Goal: Navigation & Orientation: Find specific page/section

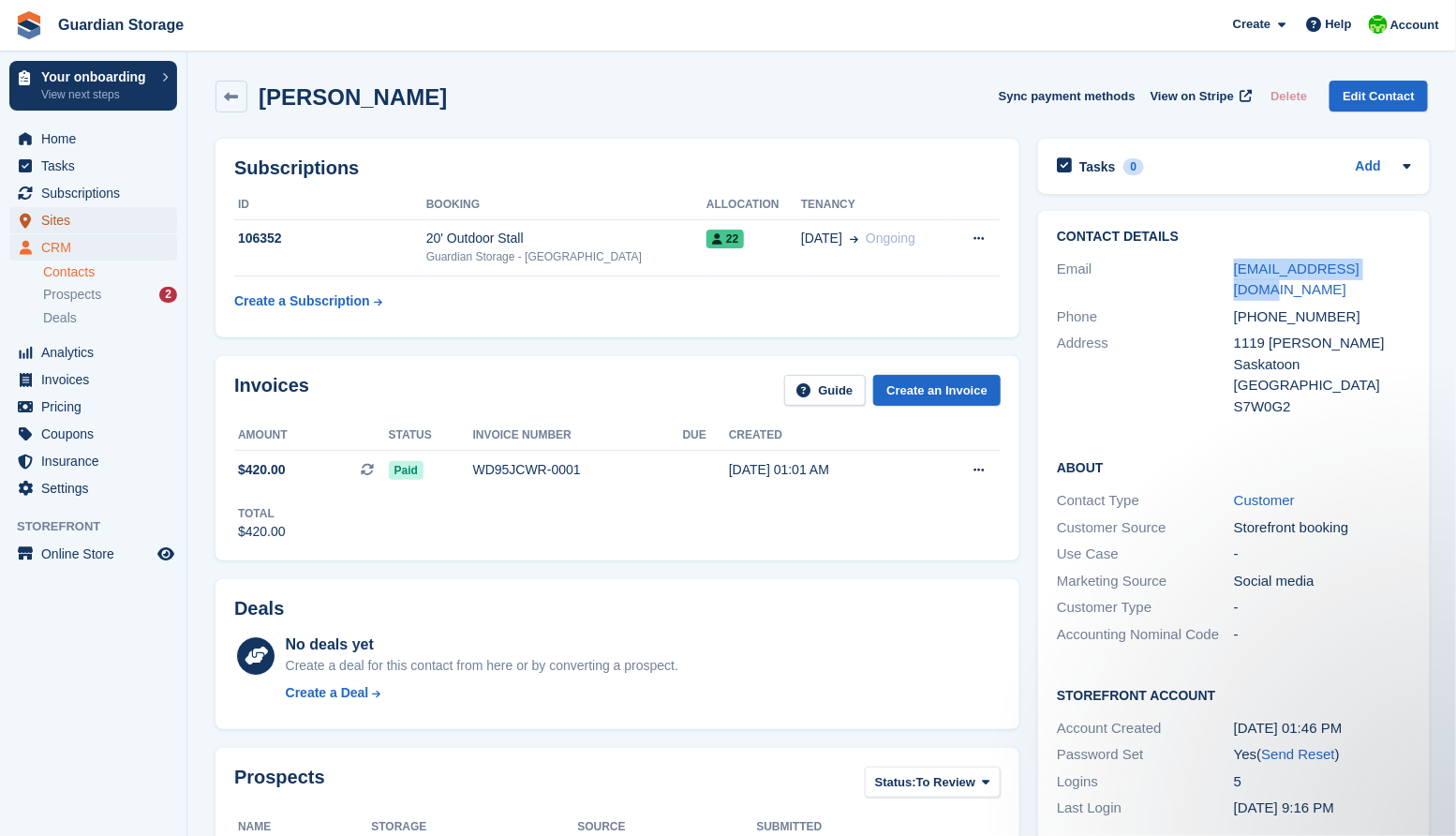
click at [60, 219] on span "Sites" at bounding box center [98, 219] width 112 height 26
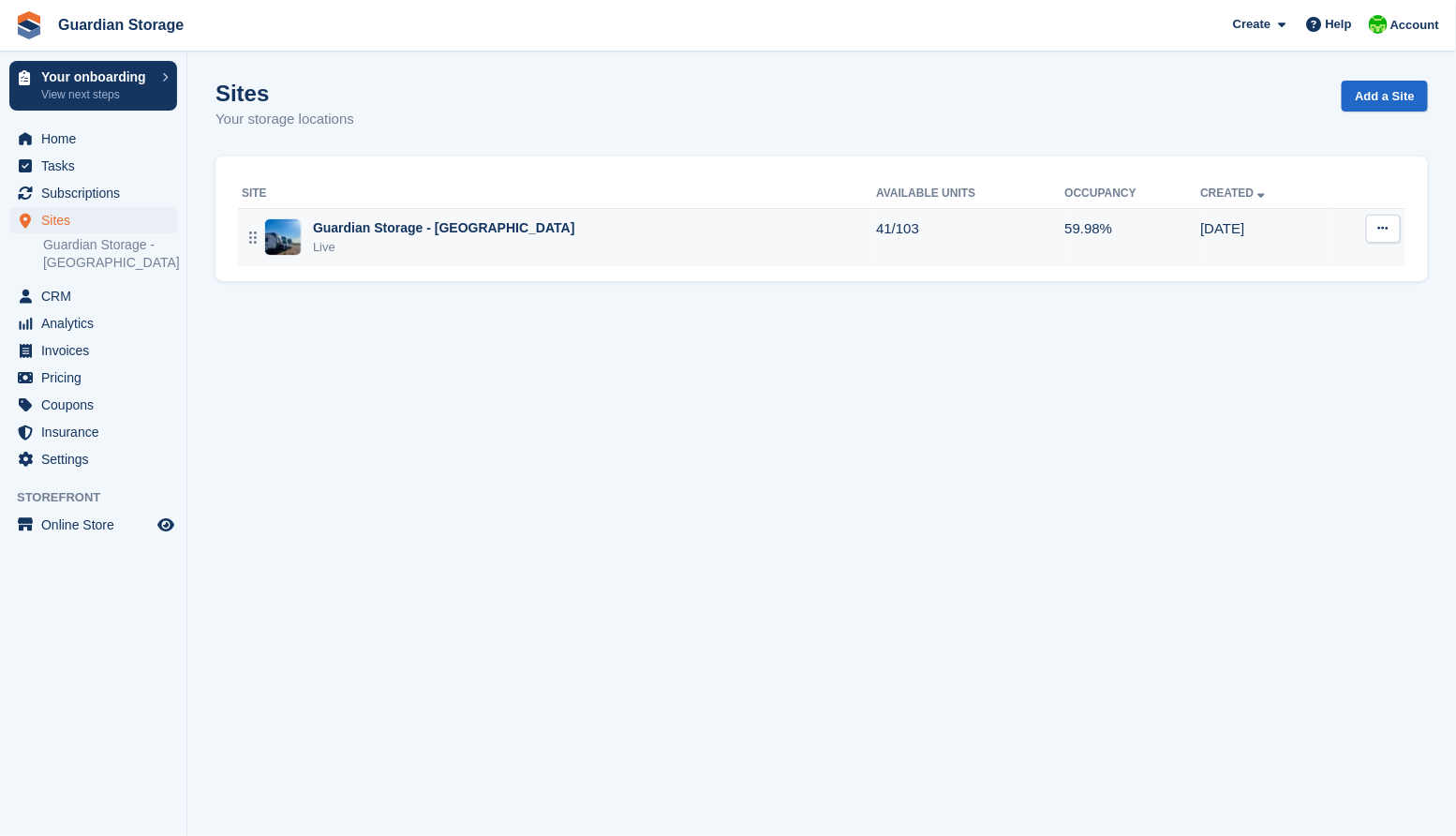
click at [444, 238] on div "Live" at bounding box center [443, 246] width 262 height 18
